Goal: Task Accomplishment & Management: Use online tool/utility

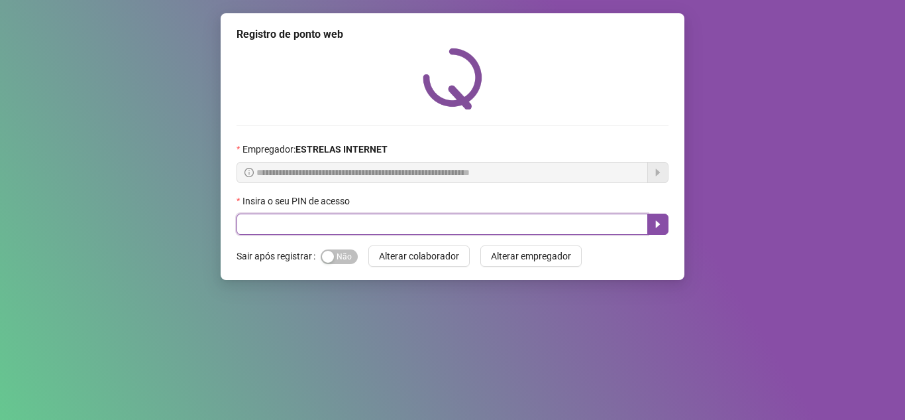
click at [485, 215] on input "text" at bounding box center [443, 223] width 412 height 21
type input "*****"
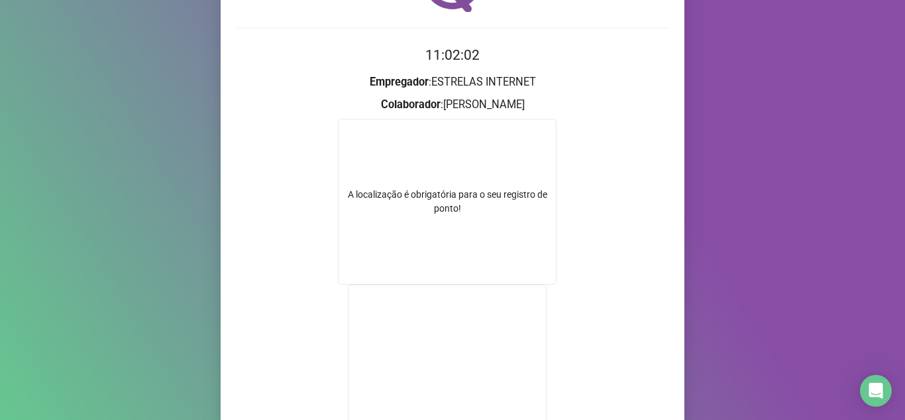
scroll to position [249, 0]
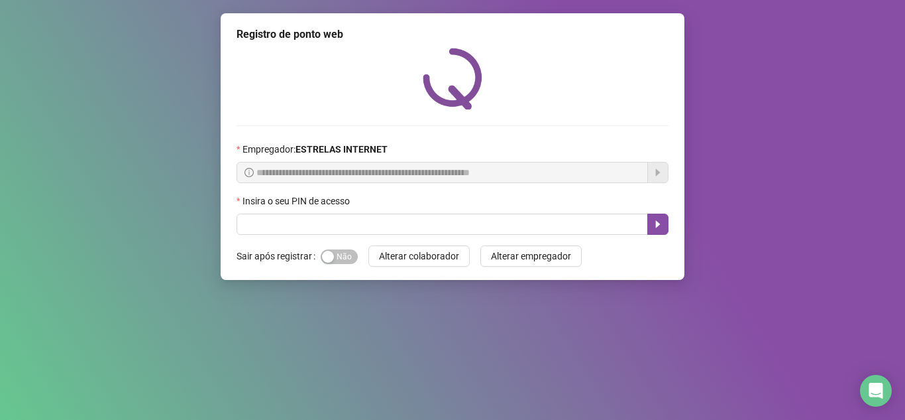
click at [300, 205] on label "Insira o seu PIN de acesso" at bounding box center [298, 201] width 122 height 15
drag, startPoint x: 302, startPoint y: 211, endPoint x: 307, endPoint y: 223, distance: 12.8
click at [307, 223] on div "Insira o seu PIN de acesso" at bounding box center [453, 214] width 432 height 41
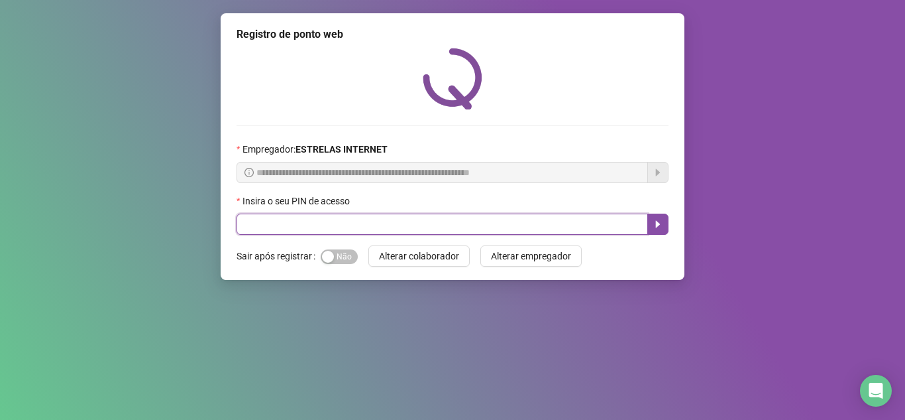
click at [307, 223] on input "text" at bounding box center [443, 223] width 412 height 21
type input "*****"
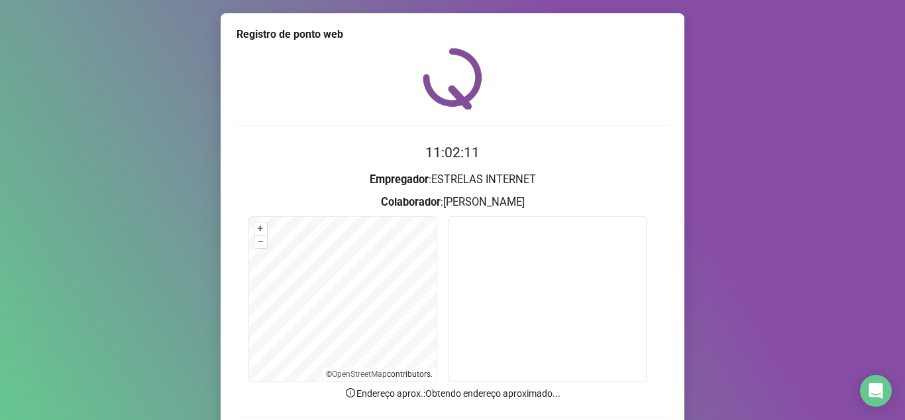
scroll to position [98, 0]
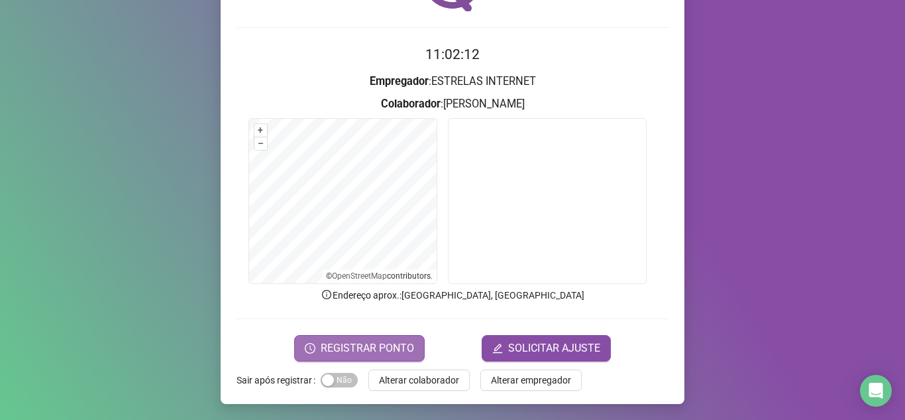
click at [392, 352] on span "REGISTRAR PONTO" at bounding box center [367, 348] width 93 height 16
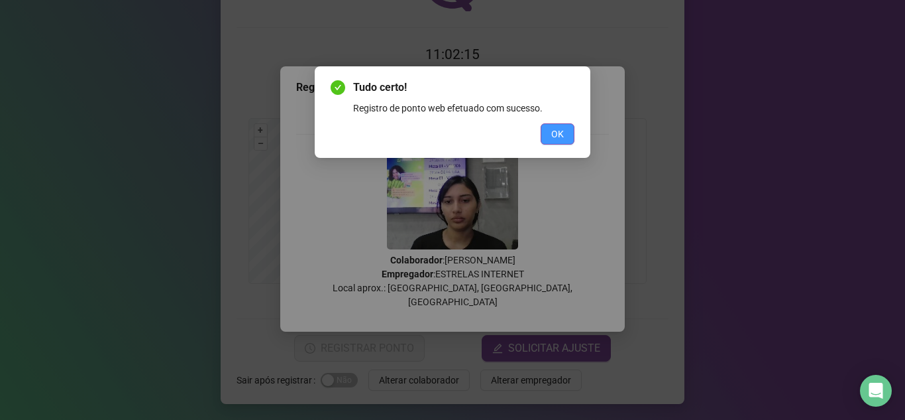
click at [557, 138] on span "OK" at bounding box center [557, 134] width 13 height 15
